Goal: Task Accomplishment & Management: Manage account settings

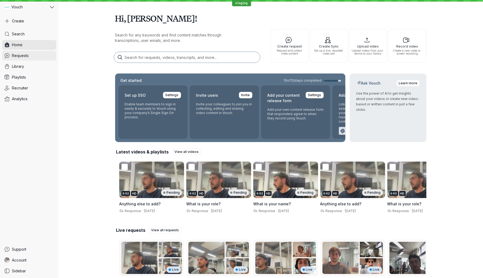
click at [26, 55] on span "Requests" at bounding box center [20, 55] width 17 height 5
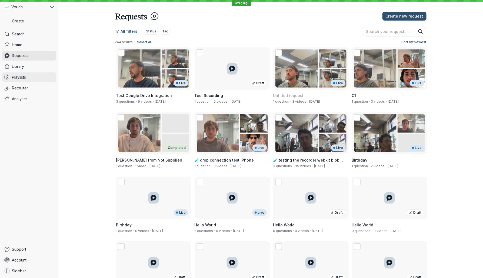
click at [27, 76] on link "Playlists" at bounding box center [29, 77] width 54 height 10
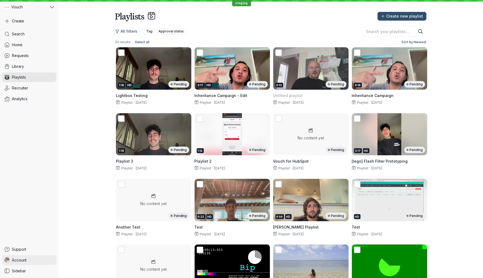
click at [27, 259] on span "Account" at bounding box center [19, 260] width 15 height 5
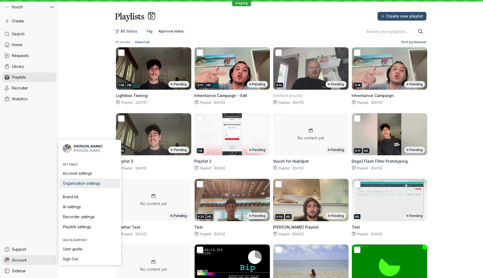
click at [98, 187] on link "Organization settings" at bounding box center [89, 184] width 61 height 10
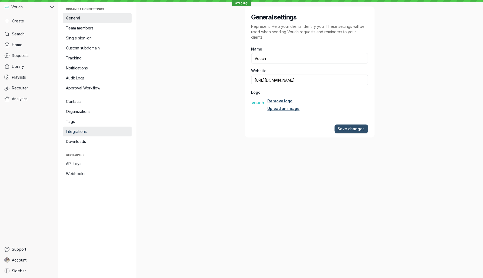
click at [95, 133] on span "Integrations" at bounding box center [97, 131] width 62 height 5
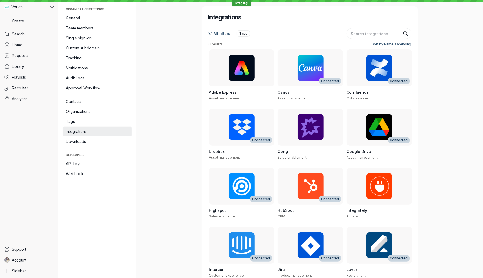
scroll to position [188, 0]
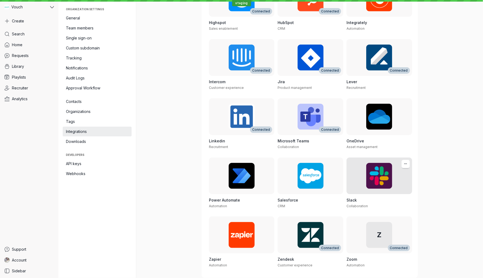
click at [383, 191] on div at bounding box center [380, 176] width 66 height 37
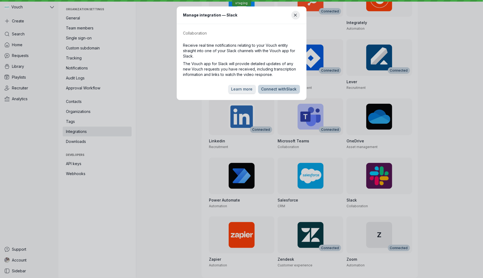
click at [278, 86] on button "Connect with Slack" at bounding box center [279, 89] width 42 height 9
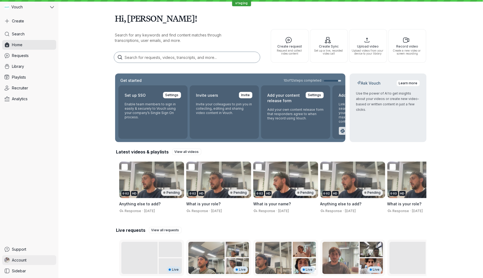
click at [37, 260] on link "Account" at bounding box center [29, 261] width 54 height 10
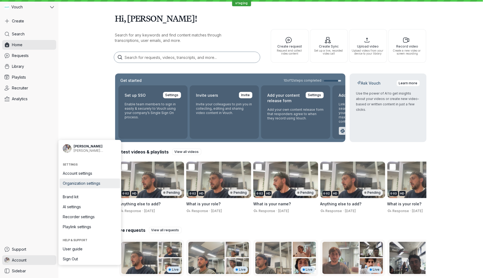
click at [110, 184] on span "Organization settings" at bounding box center [90, 183] width 54 height 5
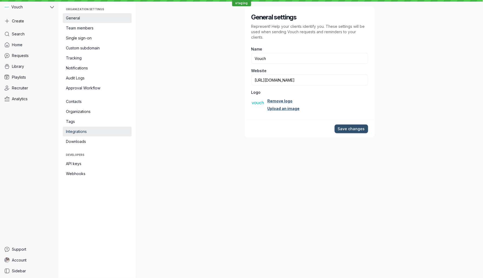
click at [93, 130] on span "Integrations" at bounding box center [97, 131] width 62 height 5
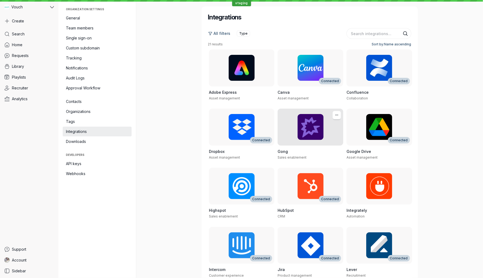
scroll to position [188, 0]
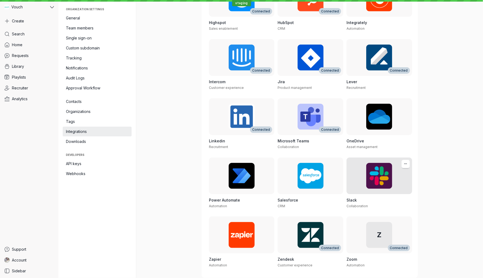
click at [373, 194] on div at bounding box center [380, 176] width 66 height 37
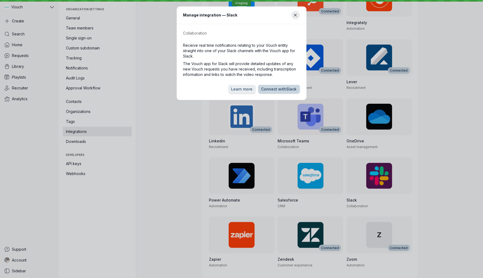
click at [285, 87] on span "Connect with Slack" at bounding box center [278, 89] width 35 height 5
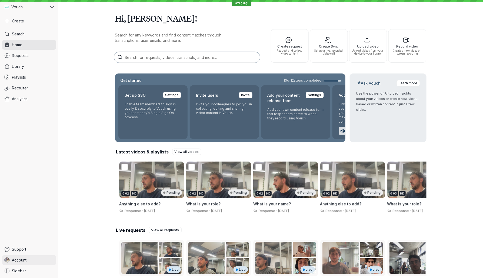
click at [38, 261] on link "Account" at bounding box center [29, 261] width 54 height 10
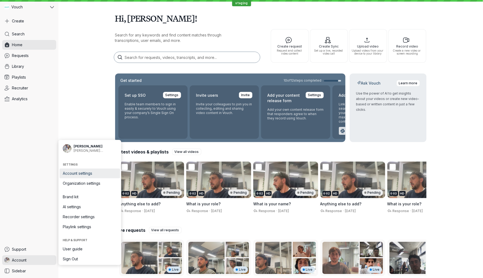
click at [95, 178] on link "Account settings" at bounding box center [89, 174] width 61 height 10
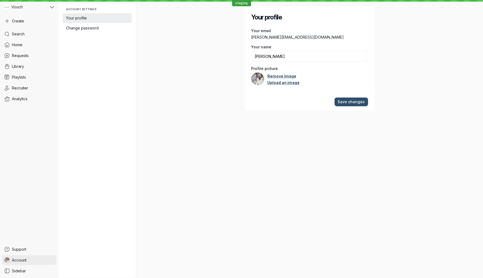
click at [23, 260] on span "Account" at bounding box center [19, 260] width 15 height 5
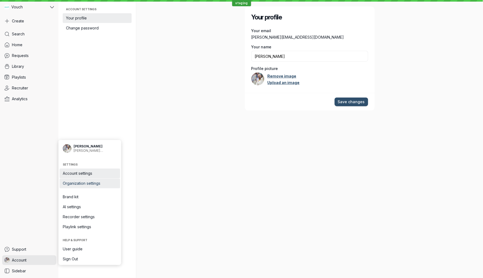
click at [98, 186] on link "Organization settings" at bounding box center [89, 184] width 61 height 10
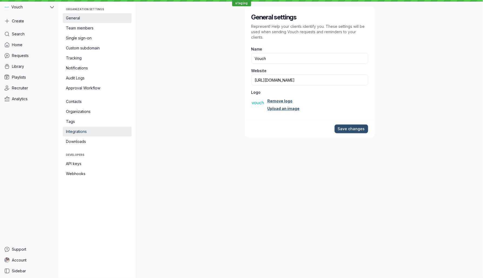
click at [95, 130] on span "Integrations" at bounding box center [97, 131] width 62 height 5
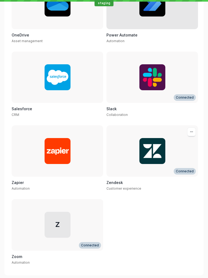
scroll to position [629, 0]
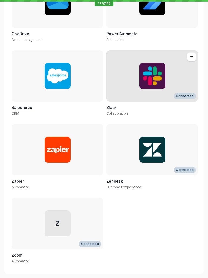
click at [152, 110] on h3 "Slack" at bounding box center [153, 107] width 92 height 5
